Goal: Information Seeking & Learning: Learn about a topic

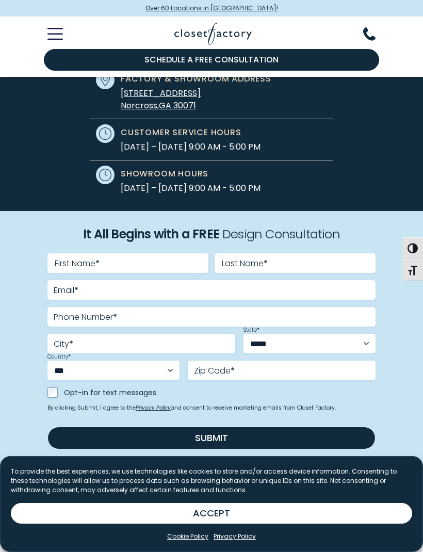
click at [241, 523] on button "ACCEPT" at bounding box center [211, 513] width 401 height 21
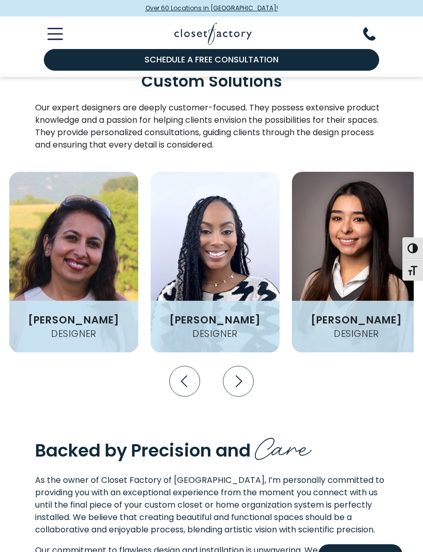
scroll to position [1490, 0]
click at [236, 376] on icon "Next slide" at bounding box center [238, 382] width 30 height 30
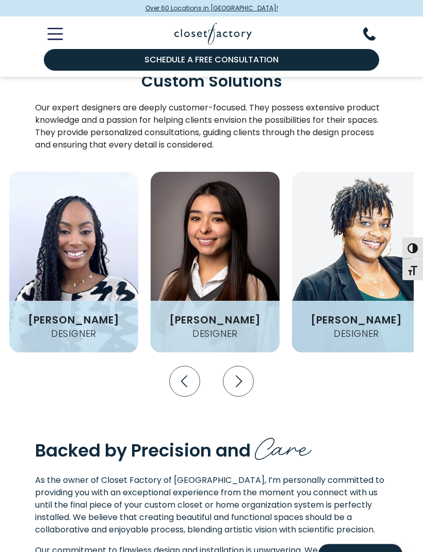
scroll to position [1491, 0]
click at [243, 372] on icon "Next slide" at bounding box center [238, 381] width 30 height 30
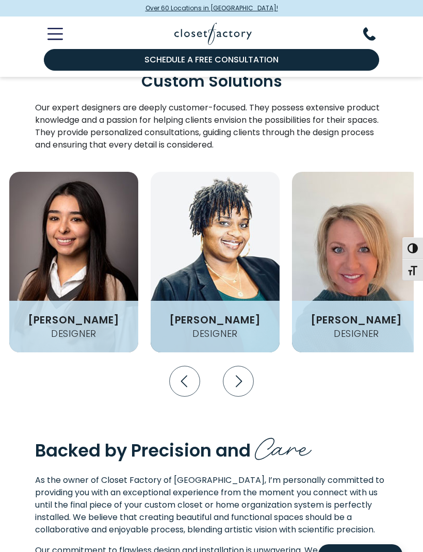
click at [239, 375] on icon "Next slide" at bounding box center [239, 381] width 6 height 12
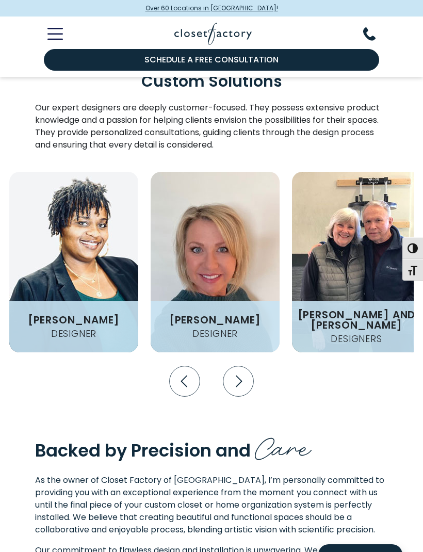
click at [233, 372] on icon "Next slide" at bounding box center [238, 381] width 30 height 30
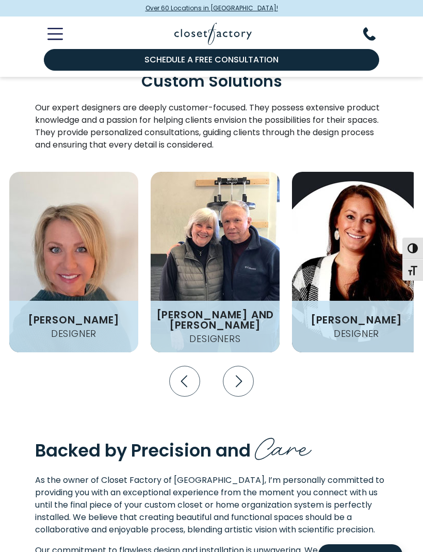
click at [240, 370] on icon "Next slide" at bounding box center [238, 381] width 30 height 30
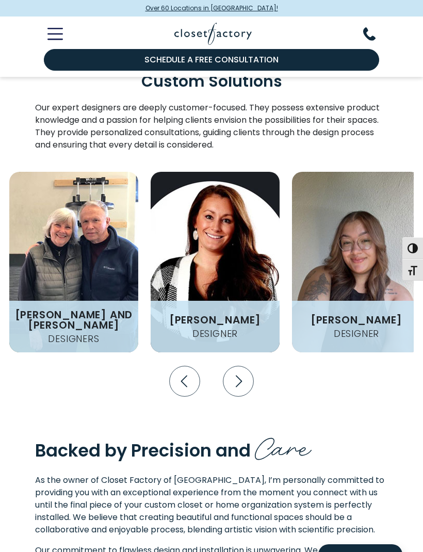
click at [239, 366] on icon "Next slide" at bounding box center [238, 381] width 30 height 30
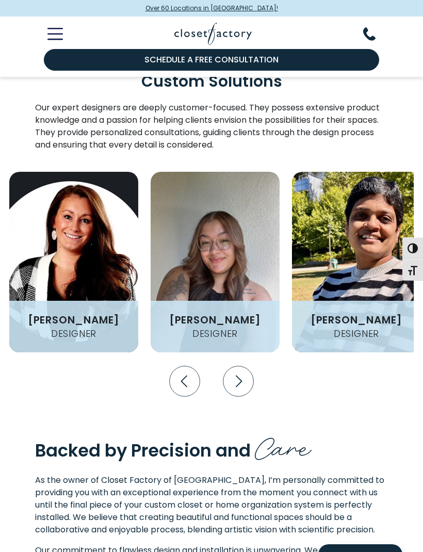
click at [234, 376] on icon "Next slide" at bounding box center [238, 381] width 30 height 30
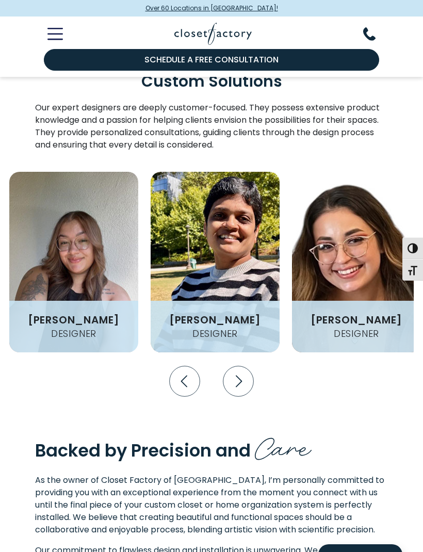
click at [236, 371] on icon "Next slide" at bounding box center [238, 381] width 30 height 30
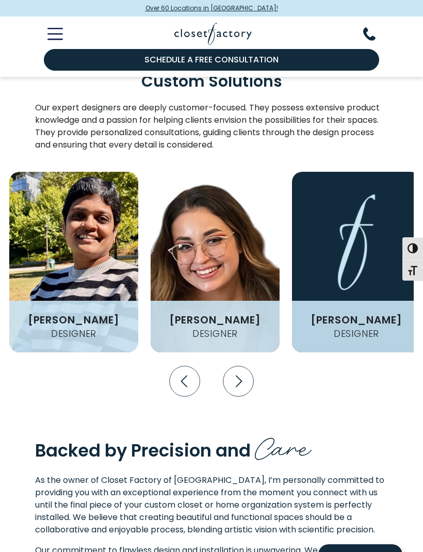
click at [238, 375] on icon "Next slide" at bounding box center [239, 381] width 6 height 12
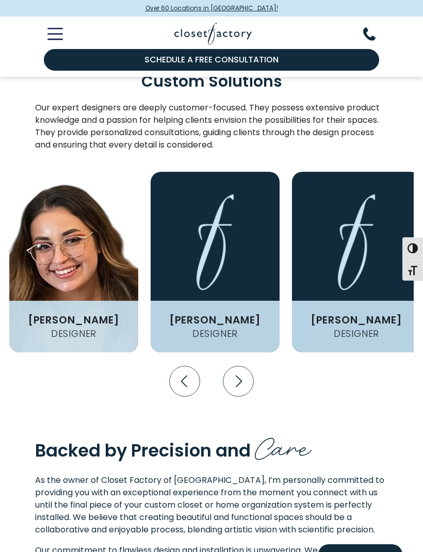
click at [241, 381] on icon "Next slide" at bounding box center [238, 381] width 30 height 30
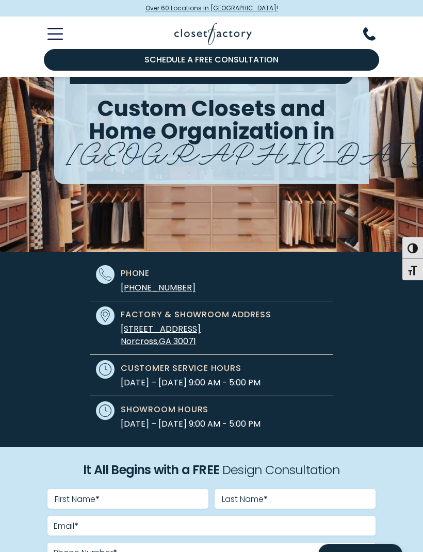
scroll to position [0, 0]
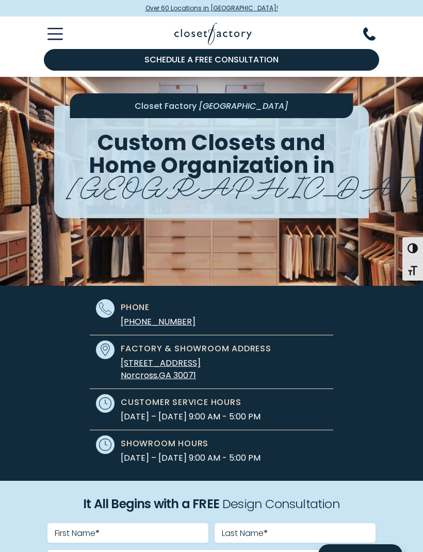
click at [57, 33] on icon "Toggle Mobile Menu" at bounding box center [54, 34] width 15 height 12
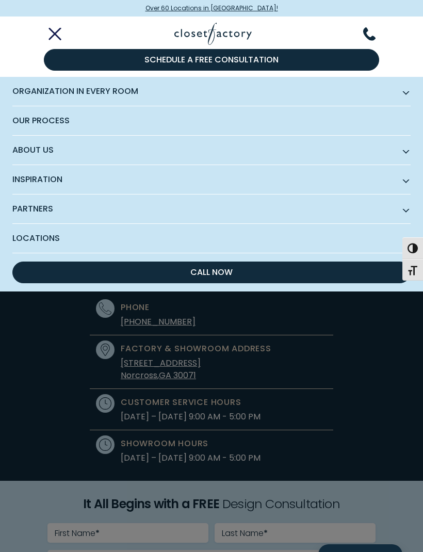
click at [52, 179] on span "Inspiration" at bounding box center [211, 179] width 398 height 29
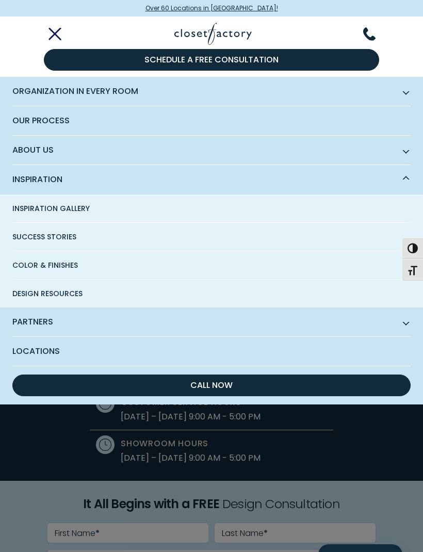
click at [70, 214] on span "Inspiration Gallery" at bounding box center [50, 208] width 77 height 28
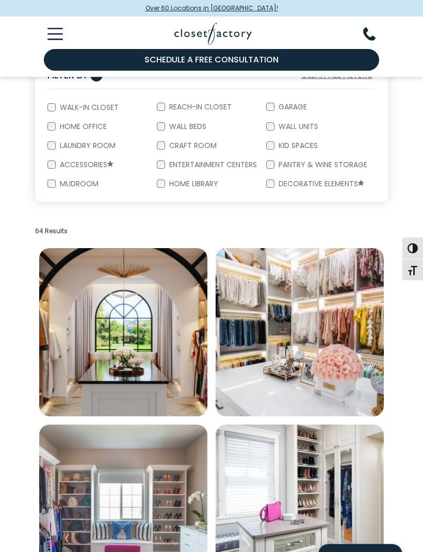
scroll to position [162, 0]
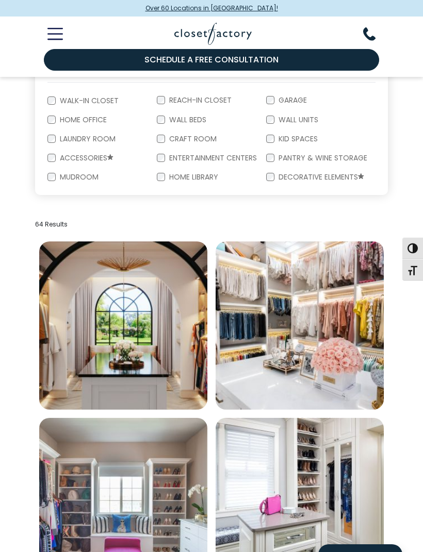
click at [326, 350] on img "Open inspiration gallery to preview enlarged image" at bounding box center [300, 325] width 168 height 168
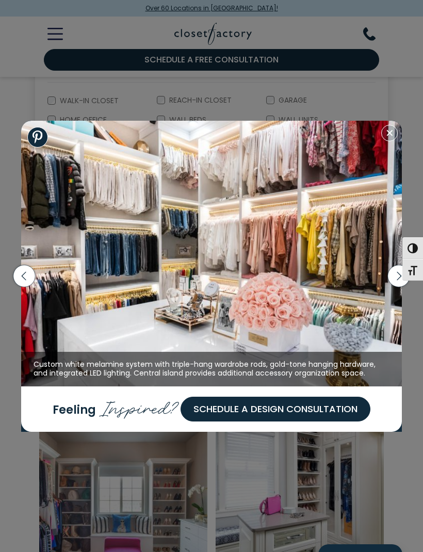
click at [392, 287] on icon "button" at bounding box center [399, 276] width 22 height 22
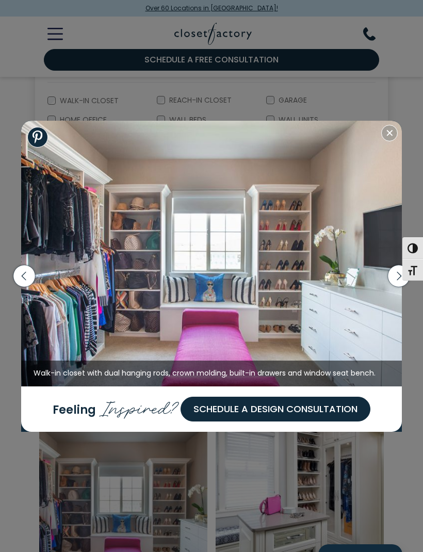
click at [390, 287] on icon "button" at bounding box center [399, 276] width 22 height 22
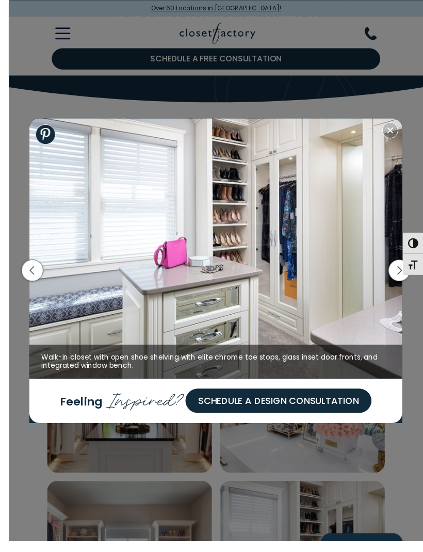
scroll to position [114, 0]
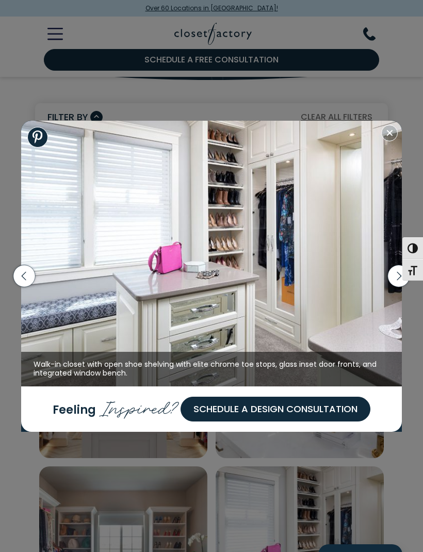
click at [390, 287] on icon "button" at bounding box center [399, 276] width 22 height 22
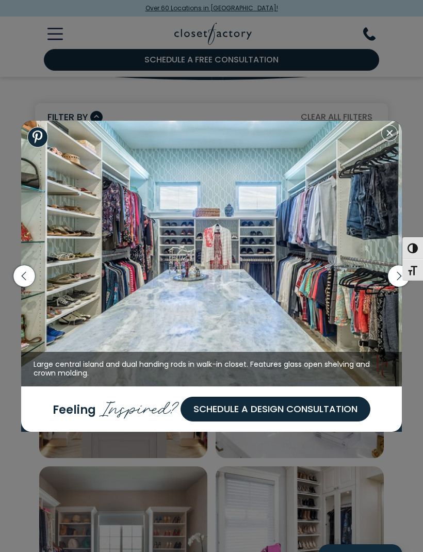
click at [388, 287] on icon "button" at bounding box center [399, 276] width 22 height 22
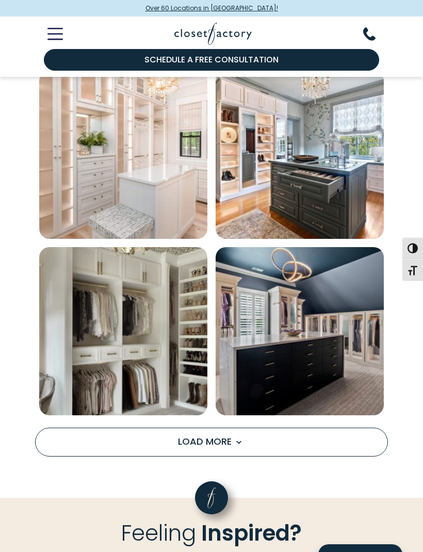
scroll to position [1392, 0]
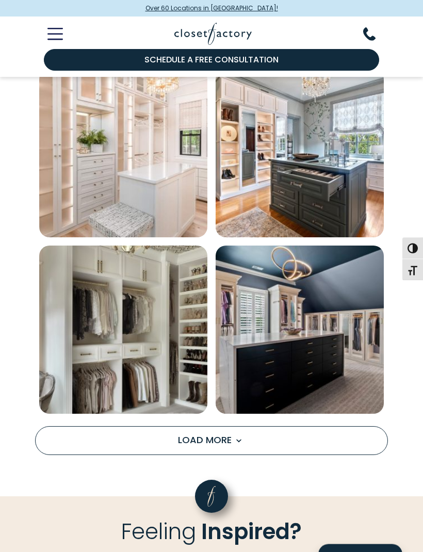
click at [169, 346] on img "Open inspiration gallery to preview enlarged image" at bounding box center [123, 330] width 168 height 168
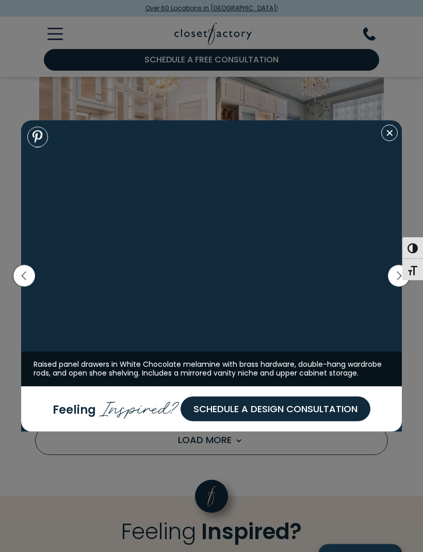
scroll to position [1393, 0]
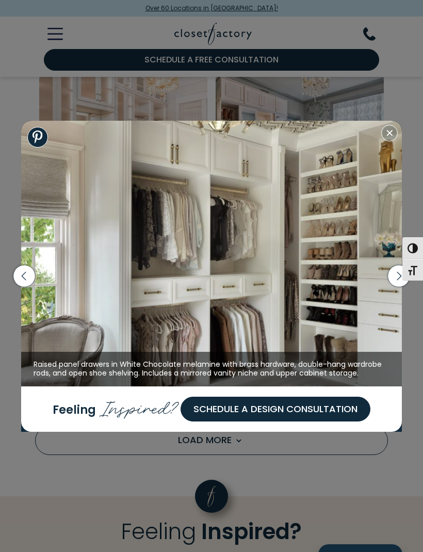
click at [395, 287] on icon "button" at bounding box center [399, 276] width 22 height 22
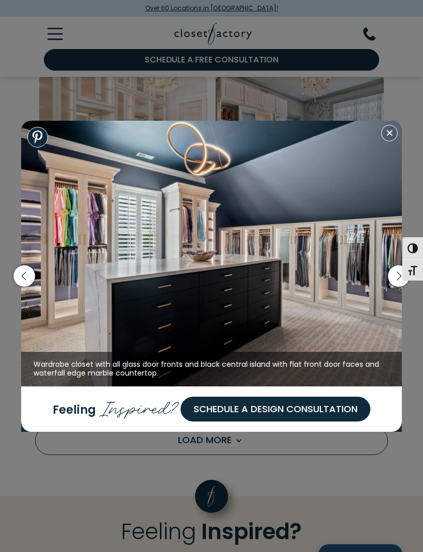
click at [391, 287] on icon "button" at bounding box center [399, 276] width 22 height 22
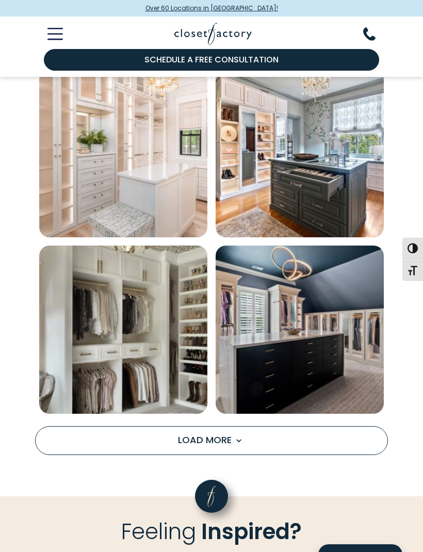
click at [214, 434] on span "Load More" at bounding box center [211, 439] width 67 height 13
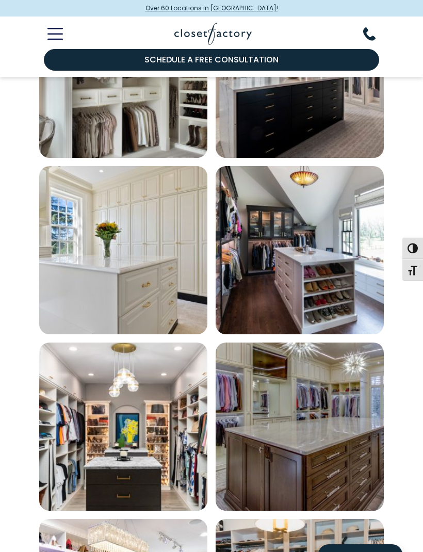
scroll to position [1661, 0]
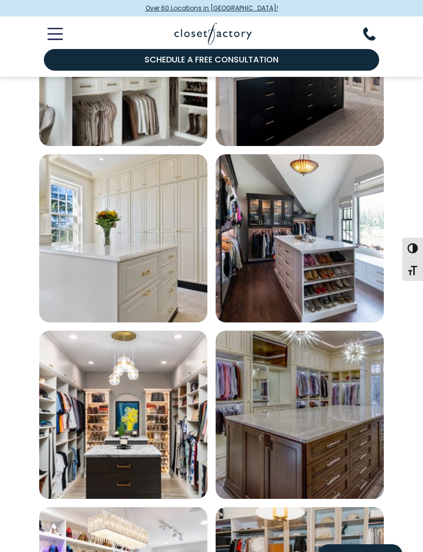
click at [321, 258] on img "Open inspiration gallery to preview enlarged image" at bounding box center [300, 238] width 168 height 168
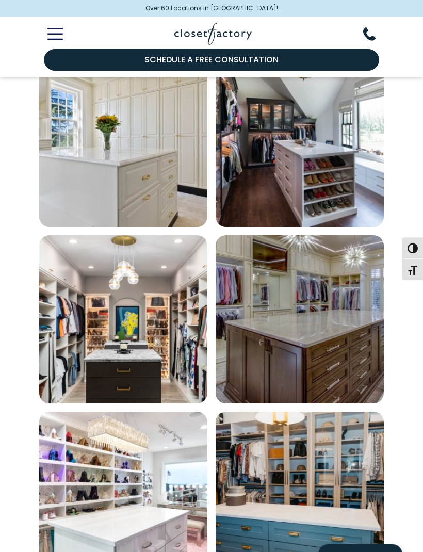
scroll to position [1756, 0]
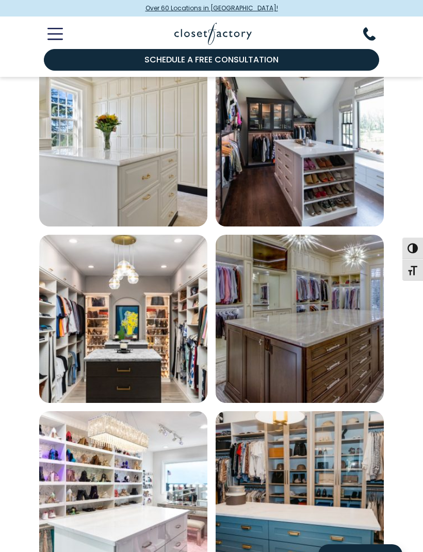
click at [146, 317] on img "Open inspiration gallery to preview enlarged image" at bounding box center [123, 319] width 168 height 168
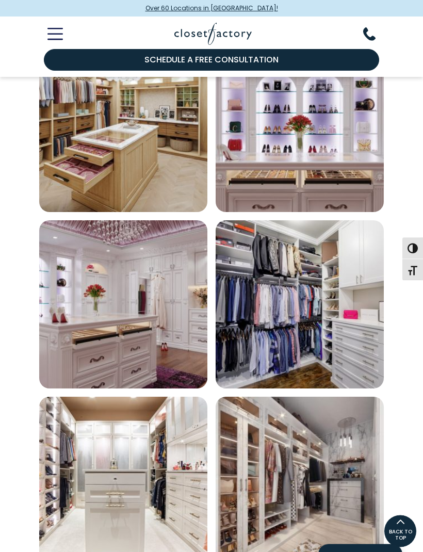
scroll to position [2300, 0]
click at [306, 322] on img "Open inspiration gallery to preview enlarged image" at bounding box center [300, 304] width 168 height 168
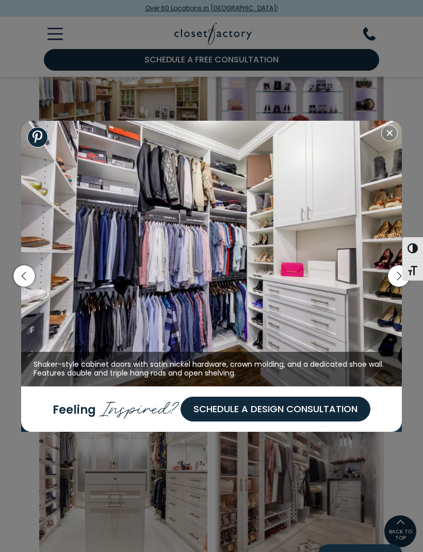
click at [393, 287] on icon "button" at bounding box center [399, 276] width 22 height 22
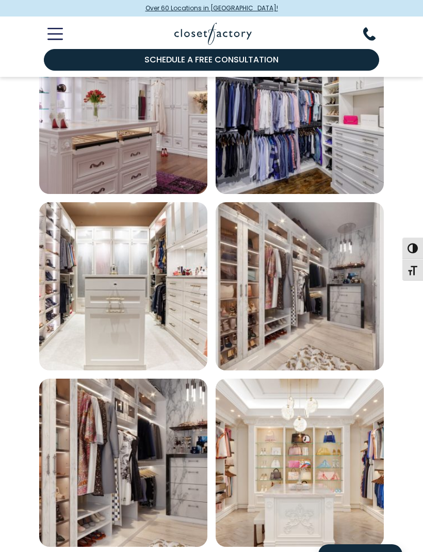
scroll to position [2507, 0]
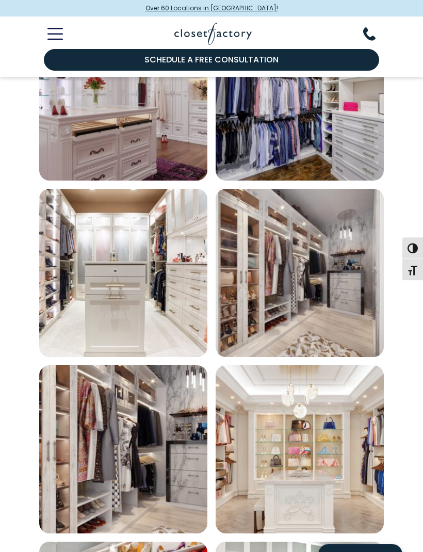
click at [336, 317] on img "Open inspiration gallery to preview enlarged image" at bounding box center [300, 273] width 168 height 168
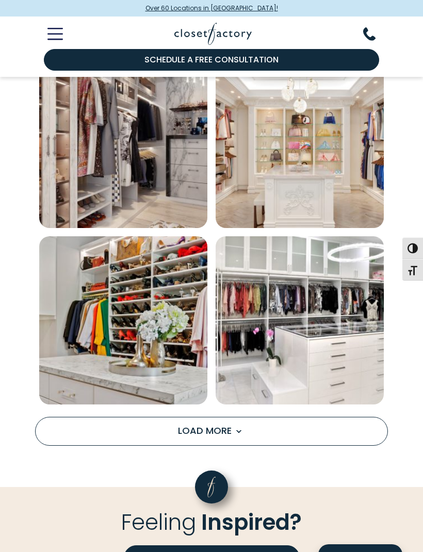
scroll to position [2813, 0]
click at [138, 329] on img "Open inspiration gallery to preview enlarged image" at bounding box center [123, 321] width 168 height 168
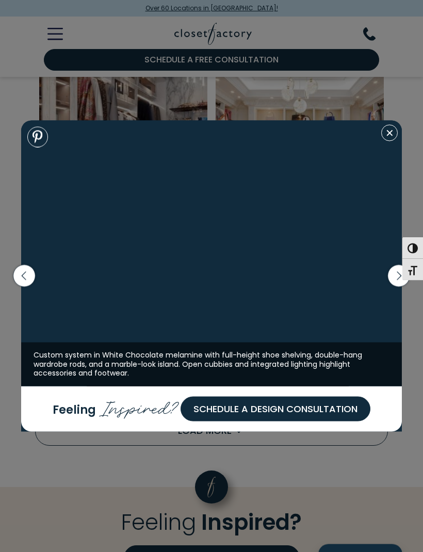
scroll to position [2813, 0]
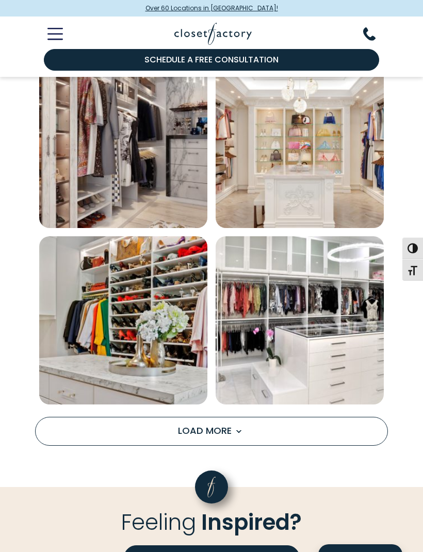
click at [232, 431] on span "Load More" at bounding box center [211, 430] width 67 height 13
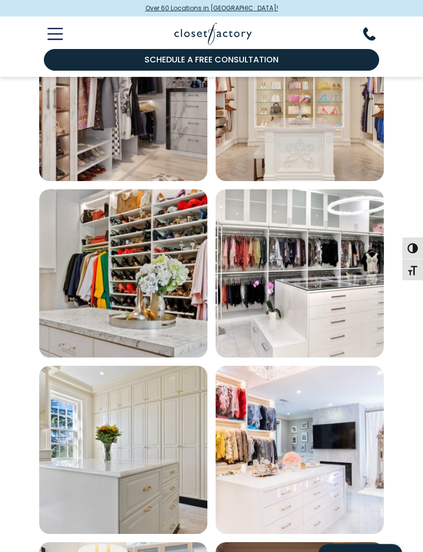
scroll to position [2860, 0]
click at [338, 309] on img "Open inspiration gallery to preview enlarged image" at bounding box center [300, 273] width 168 height 168
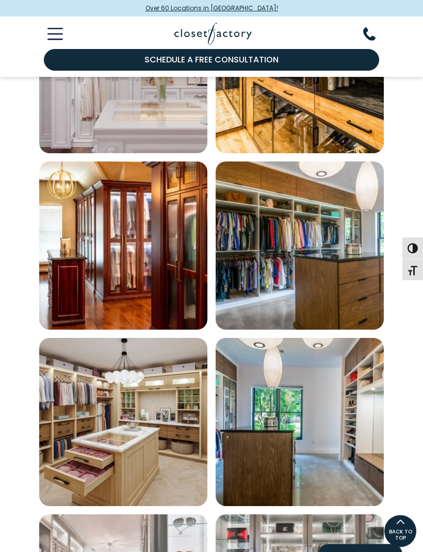
scroll to position [3593, 0]
click at [306, 300] on img "Open inspiration gallery to preview enlarged image" at bounding box center [300, 245] width 168 height 168
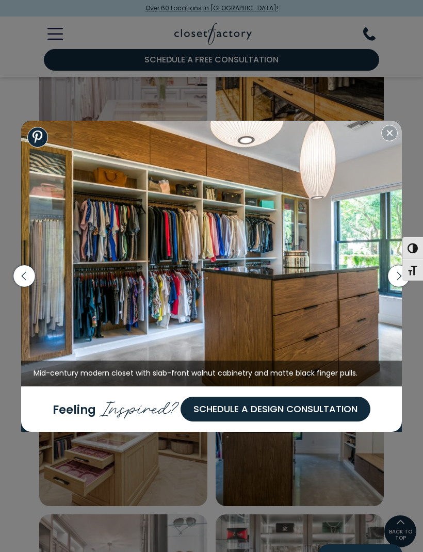
click at [381, 157] on img at bounding box center [211, 254] width 381 height 266
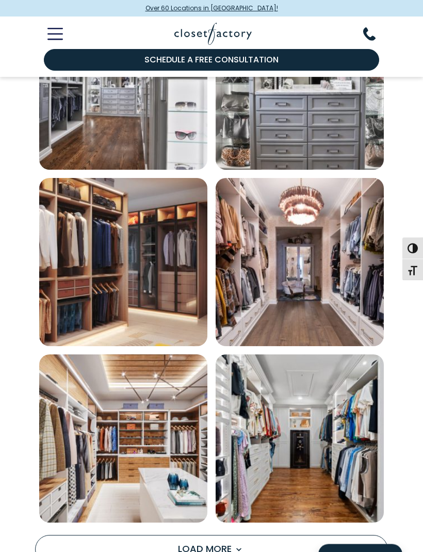
scroll to position [4108, 0]
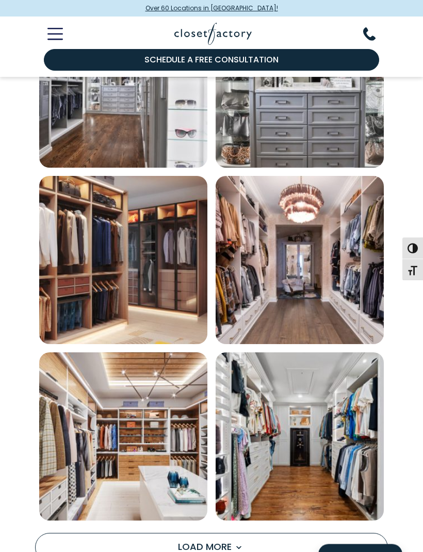
click at [305, 289] on img "Open inspiration gallery to preview enlarged image" at bounding box center [300, 260] width 168 height 168
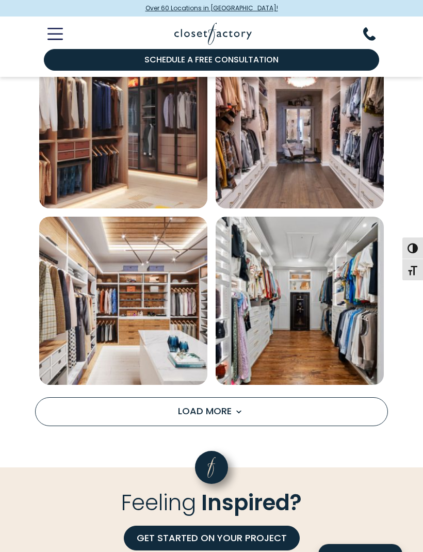
scroll to position [4254, 0]
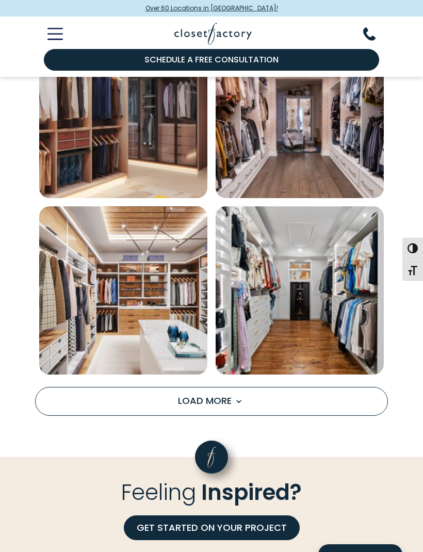
click at [320, 307] on img "Open inspiration gallery to preview enlarged image" at bounding box center [300, 290] width 168 height 168
click at [228, 401] on span "Load More" at bounding box center [211, 400] width 67 height 13
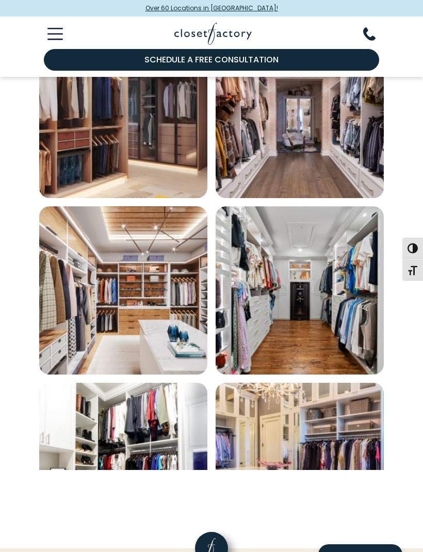
click at [221, 394] on img "Open inspiration gallery to preview enlarged image" at bounding box center [300, 467] width 168 height 168
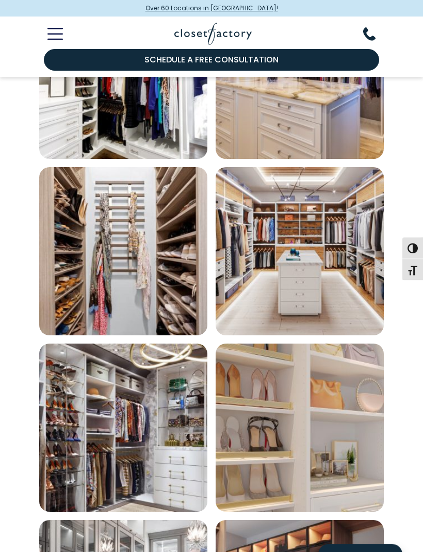
scroll to position [4646, 0]
click at [145, 283] on img "Open inspiration gallery to preview enlarged image" at bounding box center [123, 251] width 168 height 168
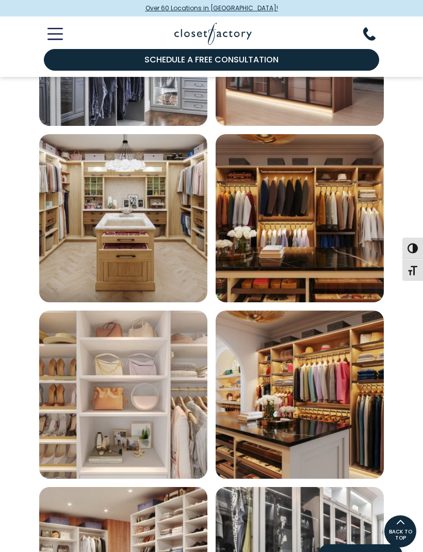
scroll to position [5185, 0]
